Goal: Transaction & Acquisition: Purchase product/service

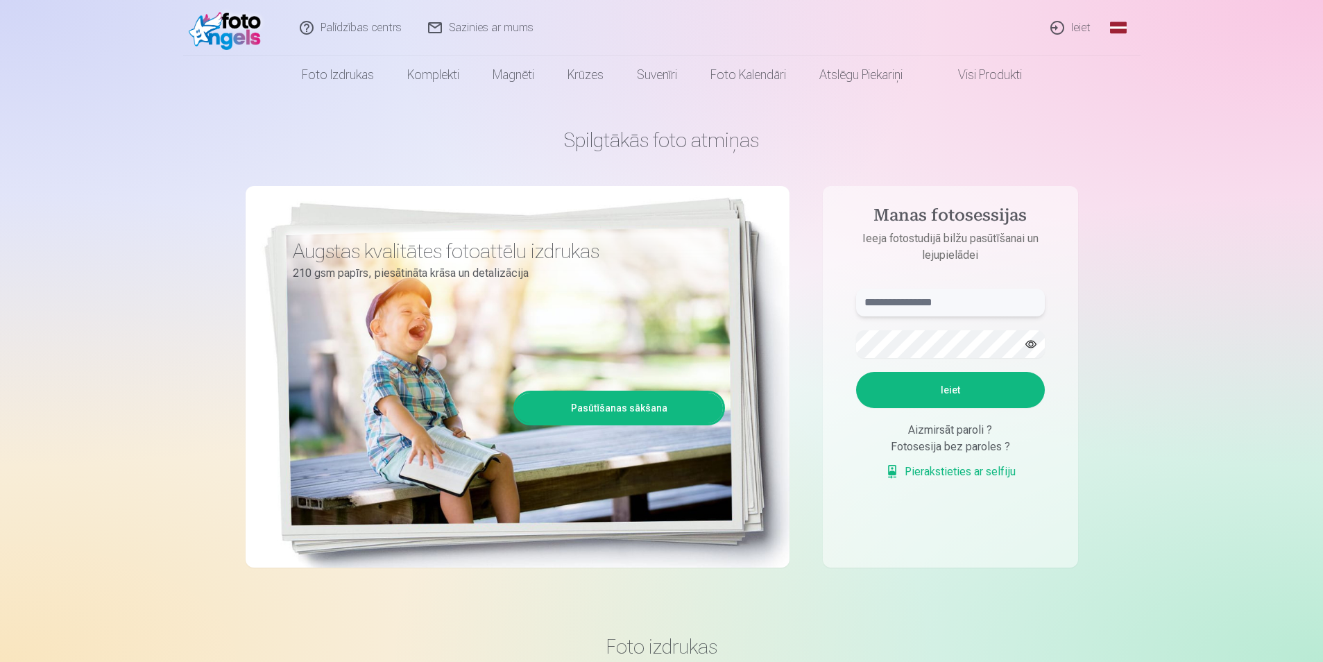
click at [1010, 305] on input "text" at bounding box center [950, 303] width 189 height 28
type input "**********"
click at [856, 372] on button "Ieiet" at bounding box center [950, 390] width 189 height 36
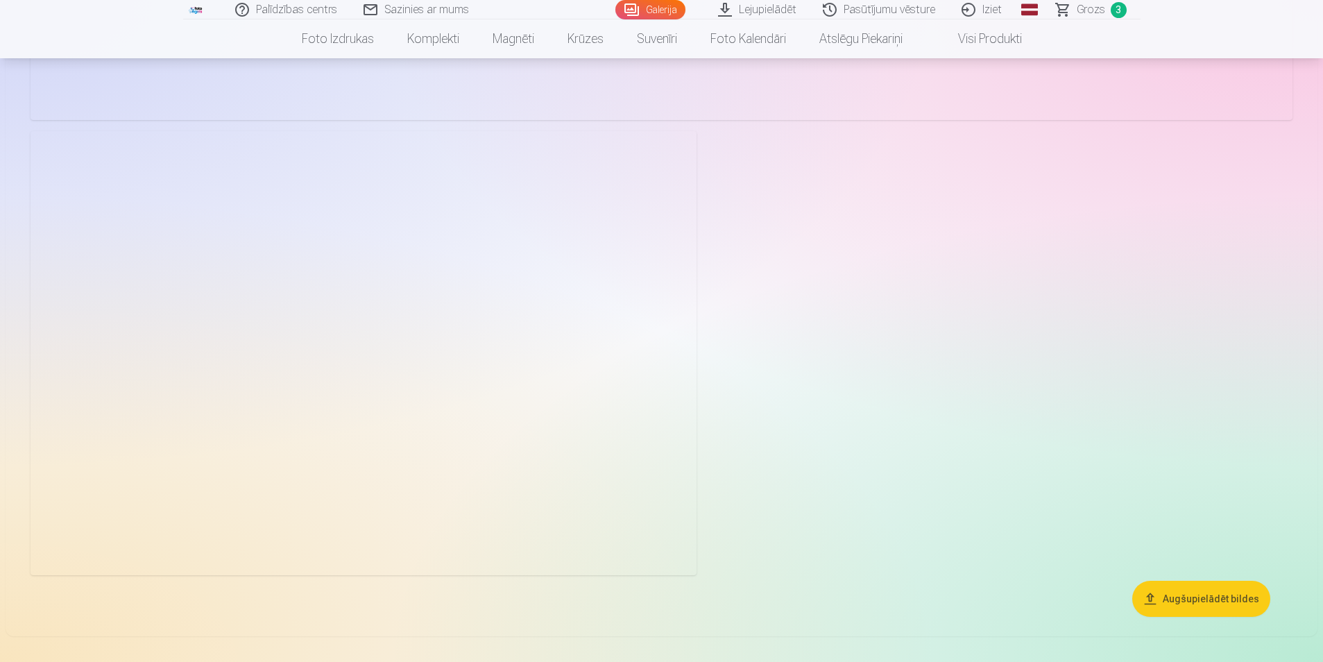
scroll to position [4855, 0]
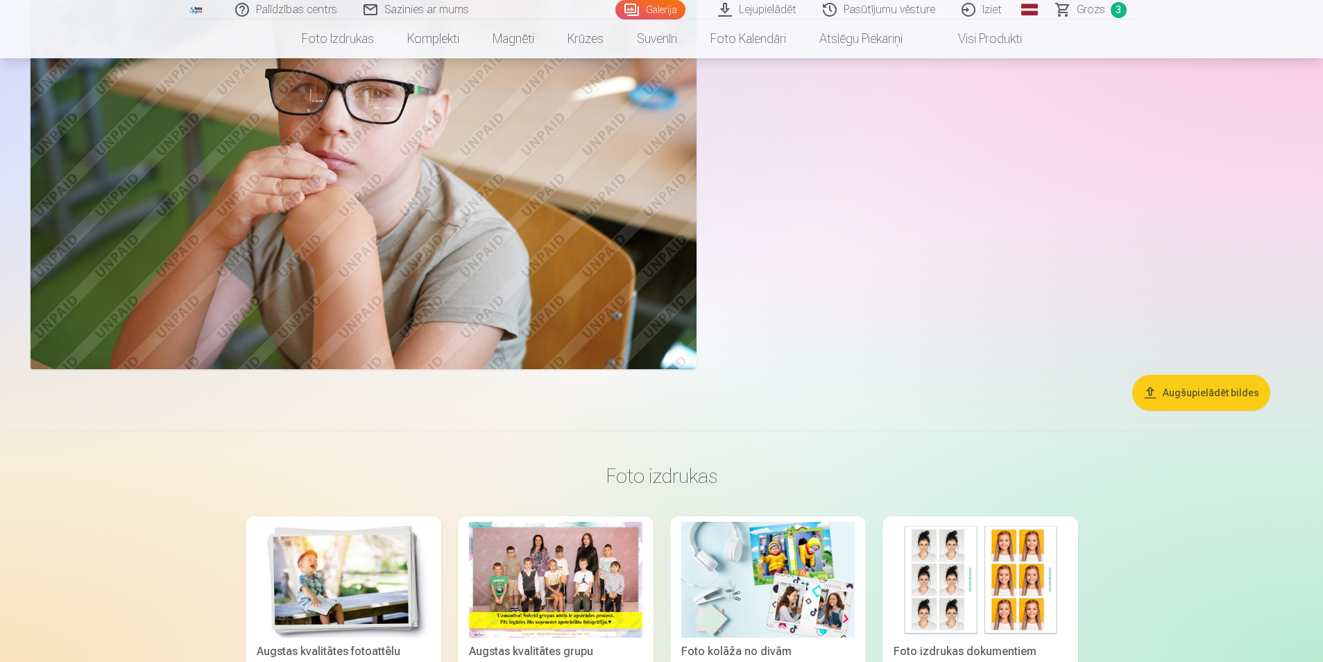
click at [562, 565] on div at bounding box center [555, 580] width 173 height 116
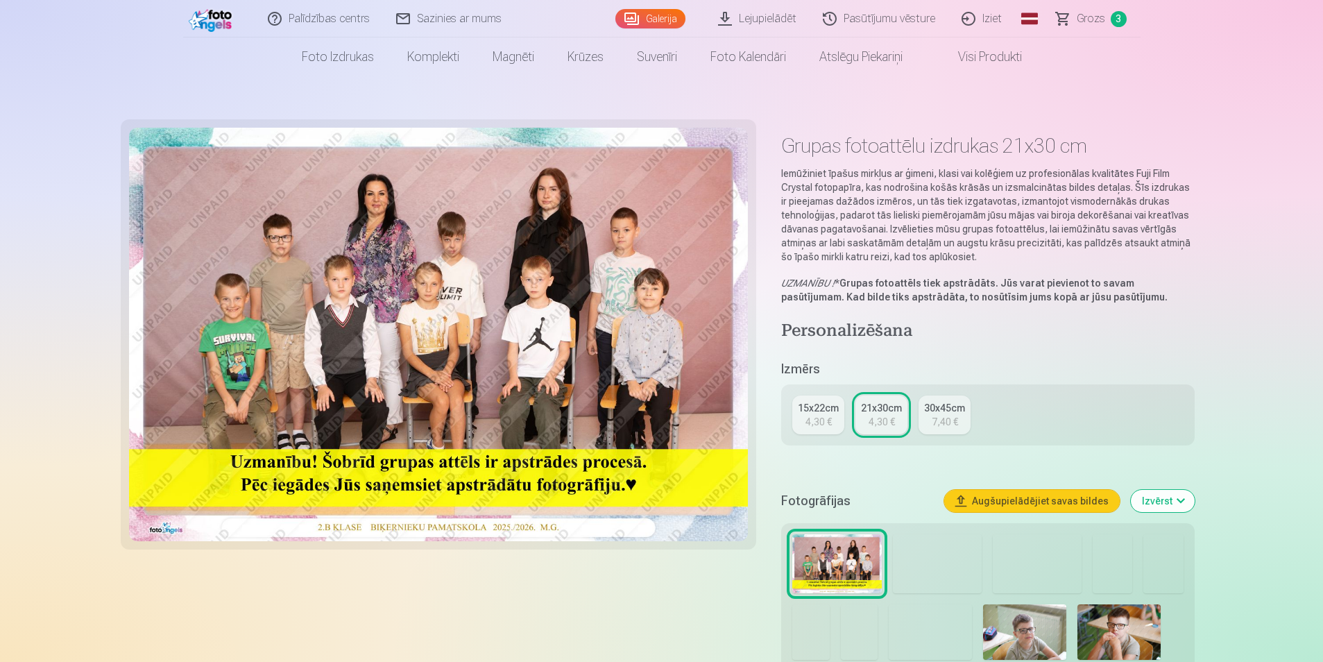
scroll to position [69, 0]
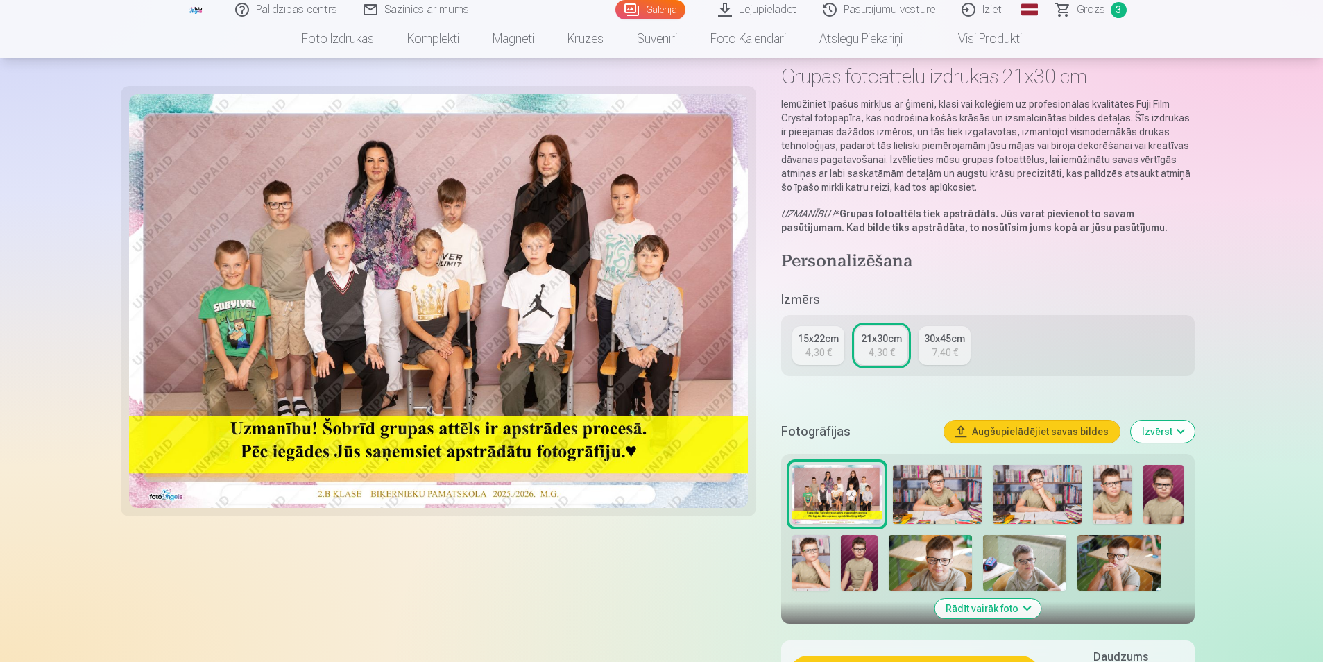
click at [1124, 6] on link "Grozs 3" at bounding box center [1091, 9] width 97 height 19
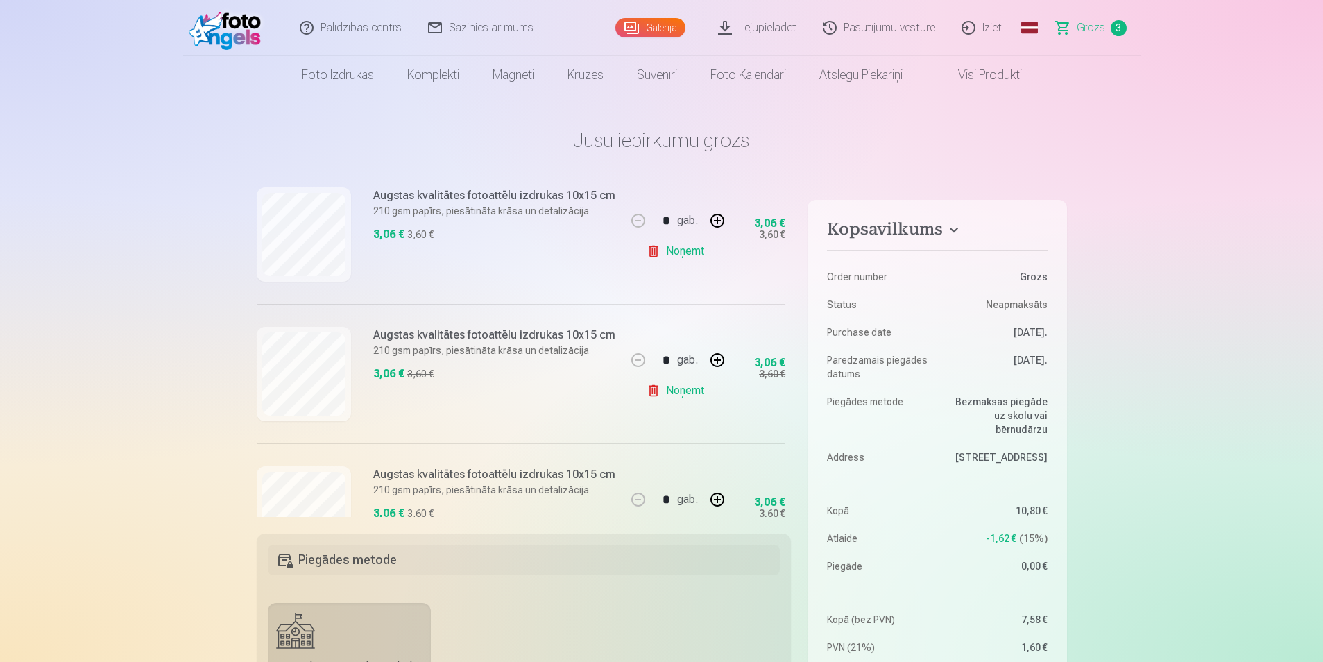
scroll to position [260, 0]
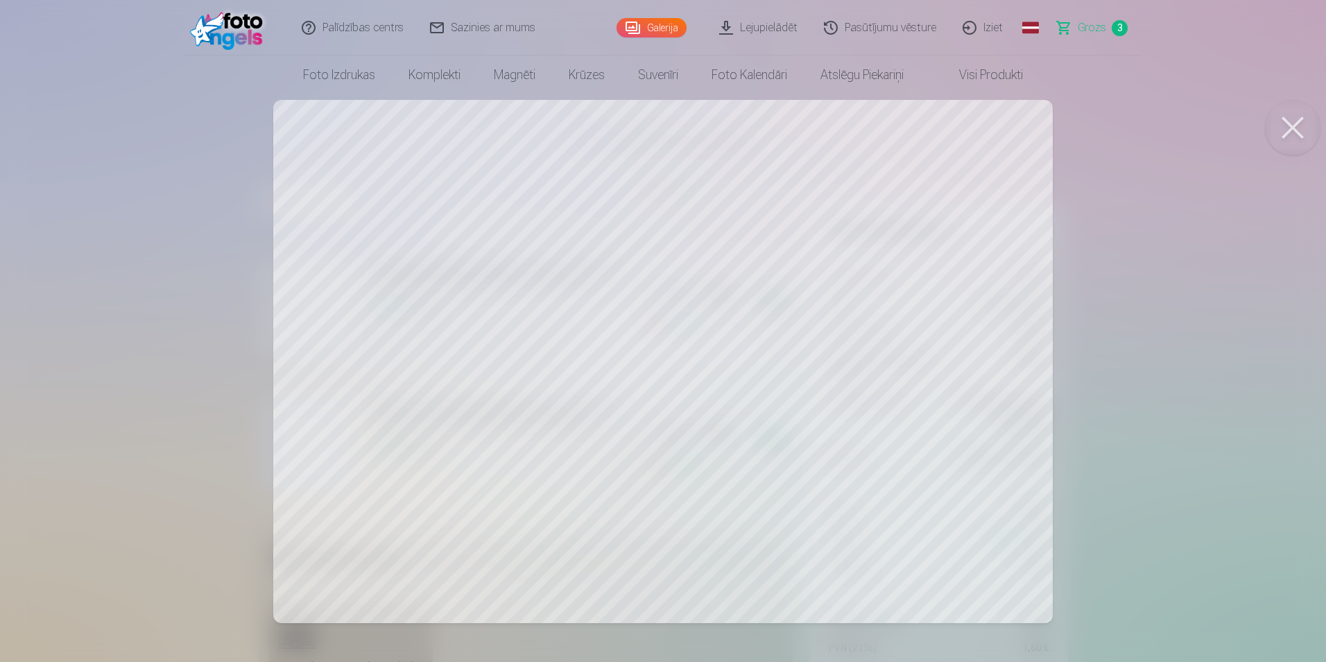
click at [1296, 128] on button at bounding box center [1292, 127] width 55 height 55
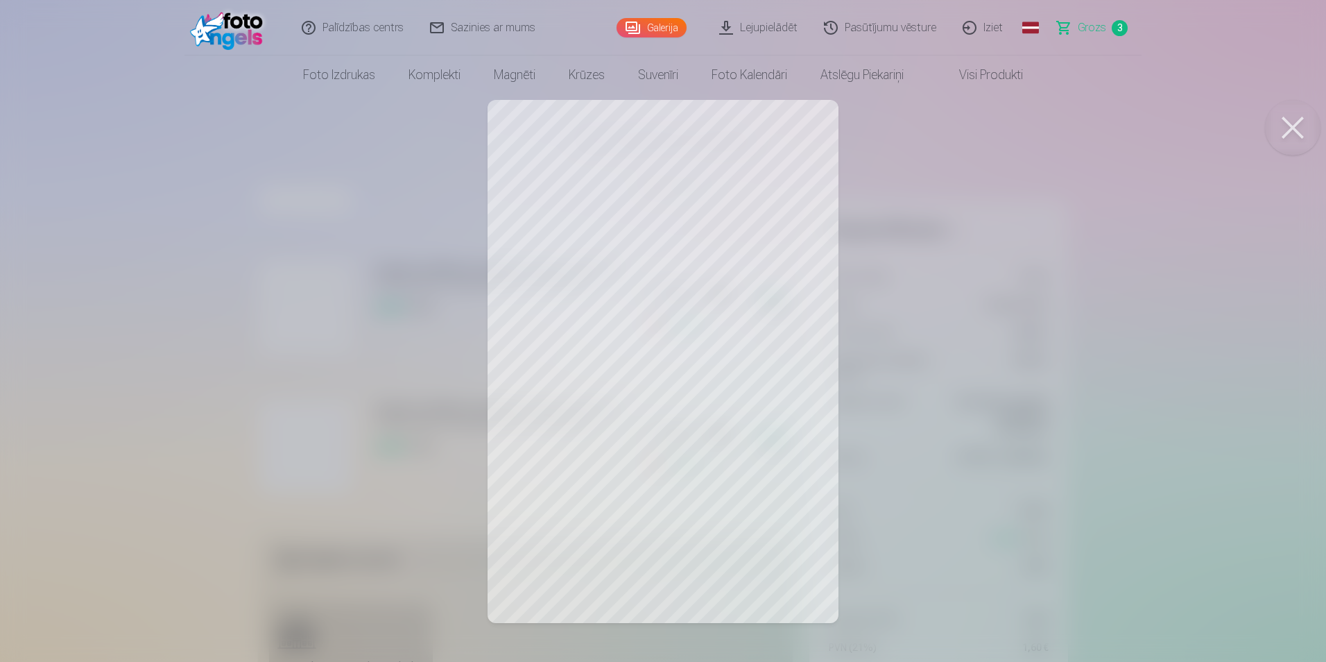
click at [1287, 133] on button at bounding box center [1292, 127] width 55 height 55
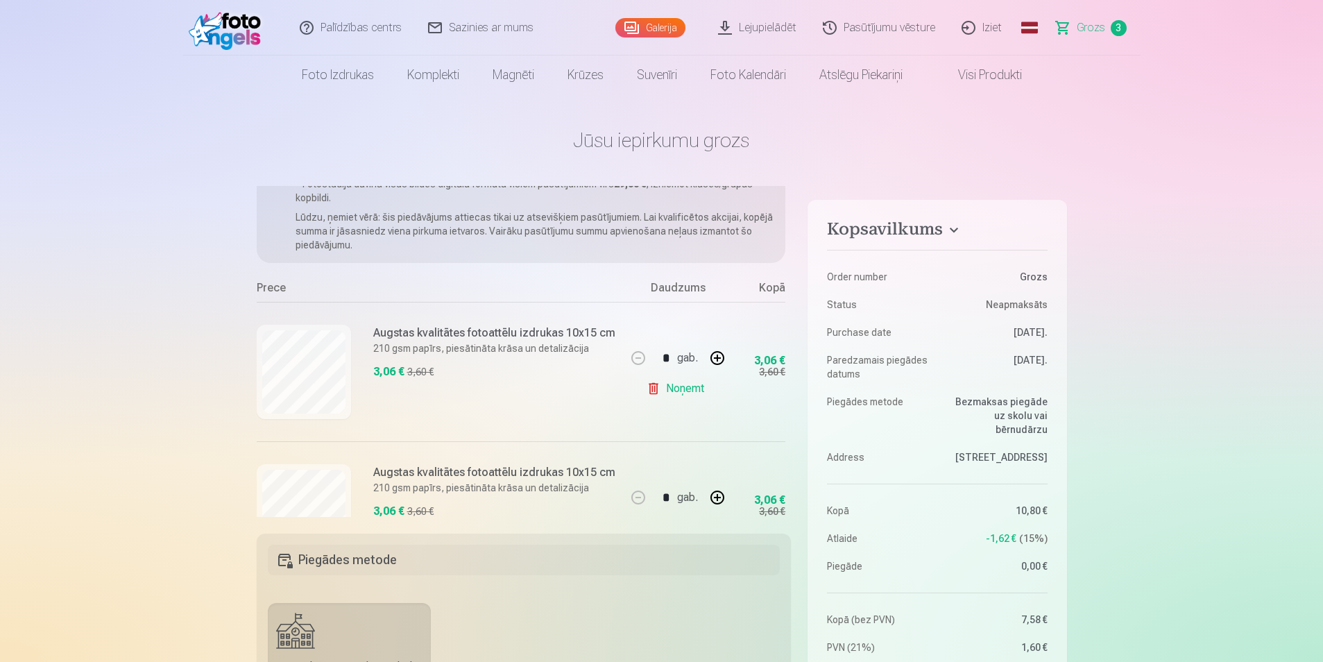
scroll to position [52, 0]
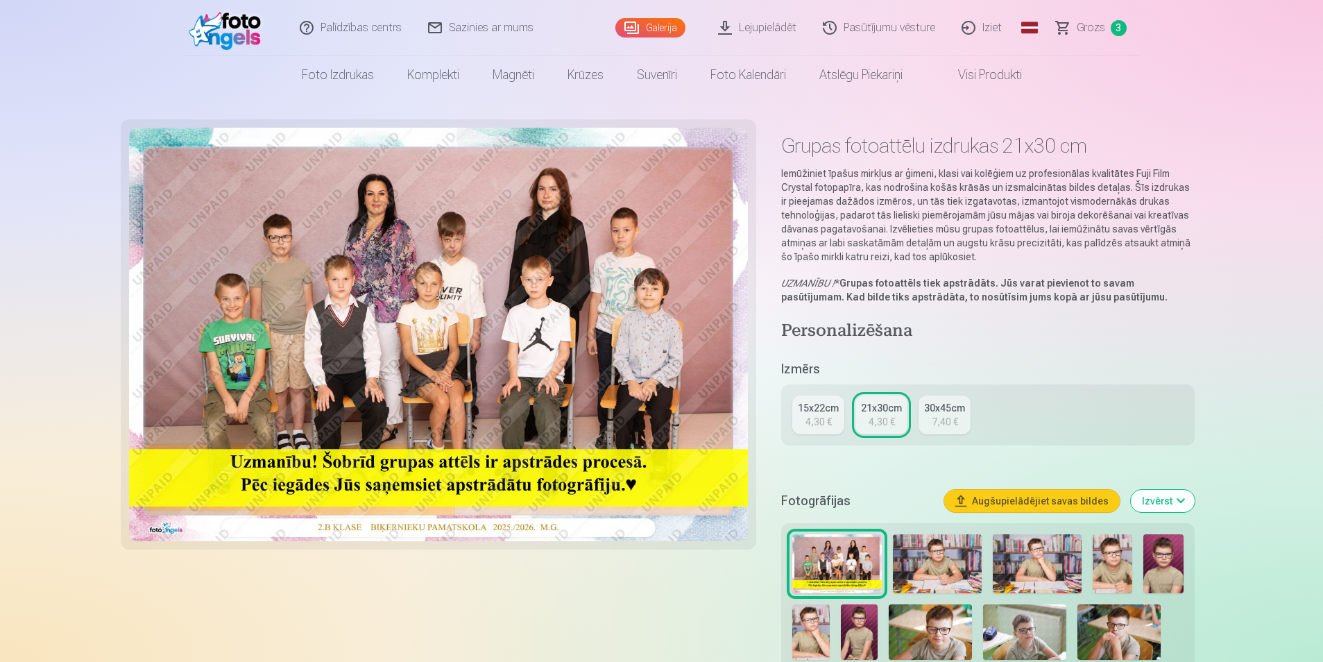
click at [991, 32] on link "Iziet" at bounding box center [982, 27] width 67 height 55
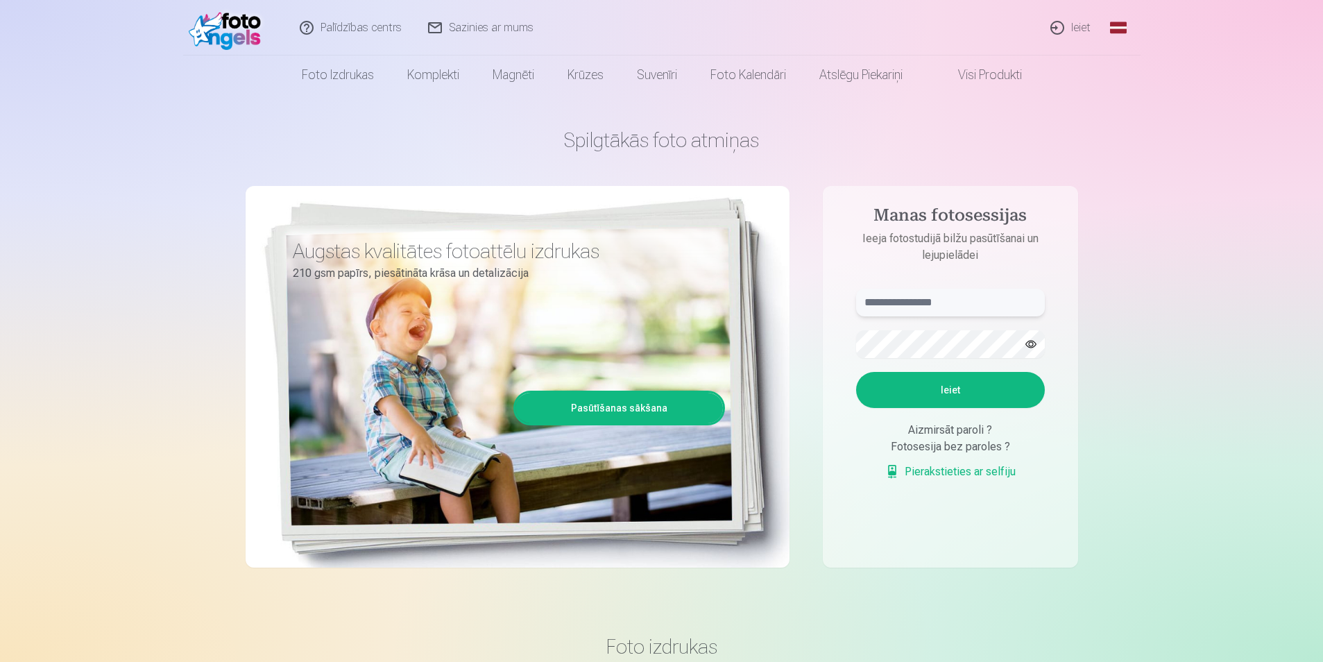
click at [915, 307] on input "text" at bounding box center [950, 303] width 189 height 28
type input "**********"
click at [934, 382] on button "Ieiet" at bounding box center [950, 390] width 189 height 36
